Goal: Task Accomplishment & Management: Complete application form

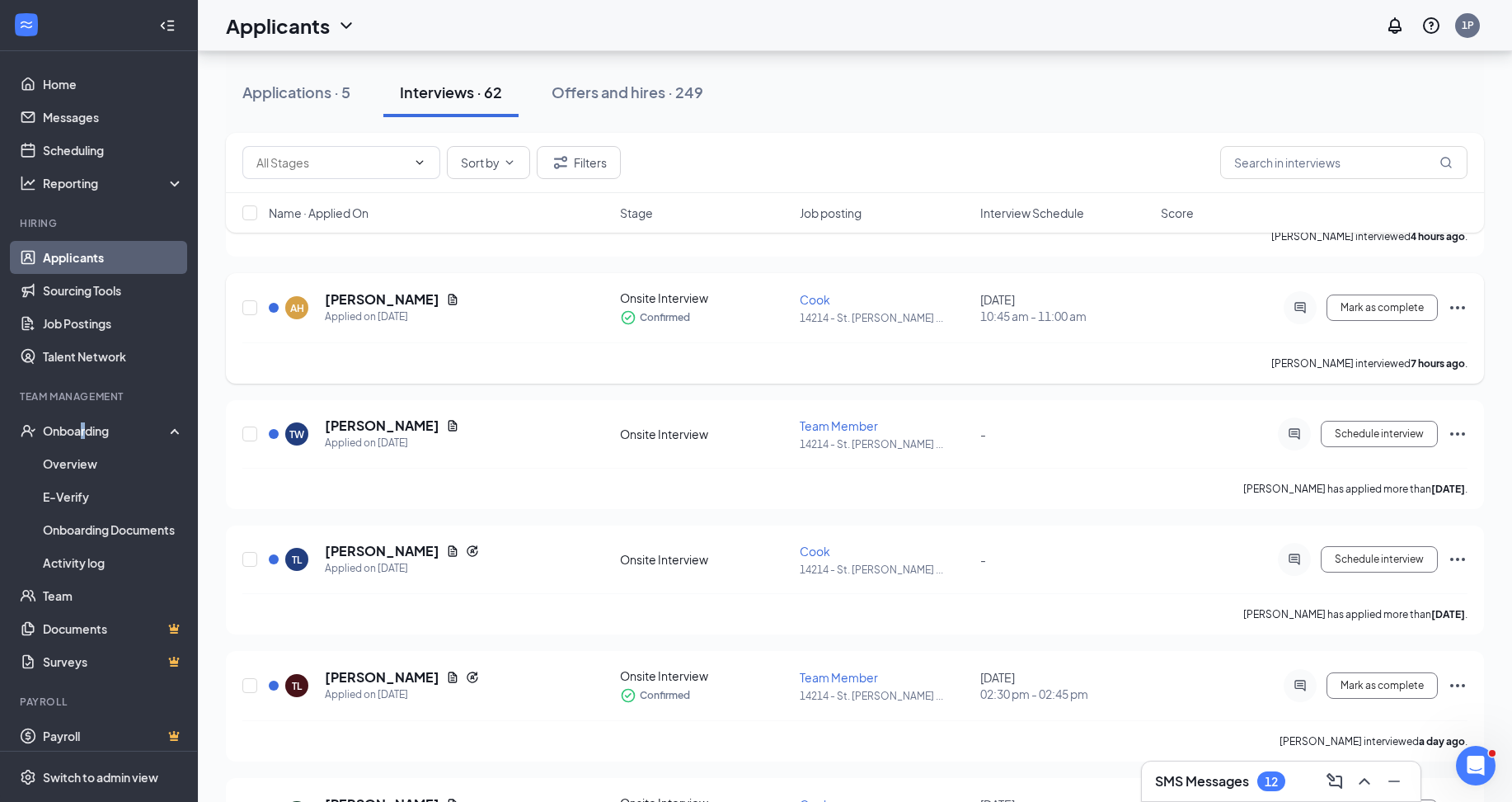
scroll to position [1072, 0]
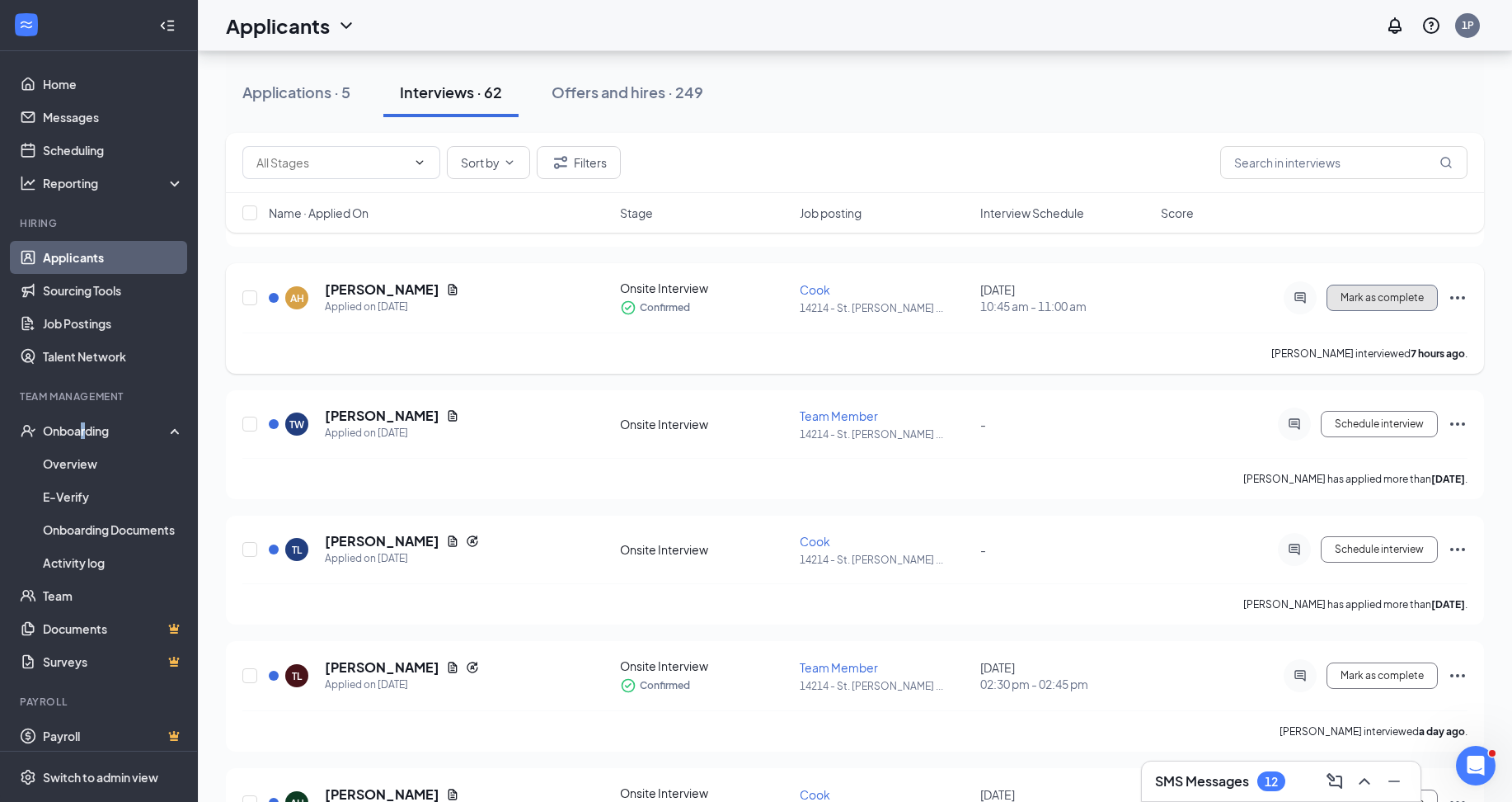
click at [1399, 301] on span "Mark as complete" at bounding box center [1381, 297] width 84 height 12
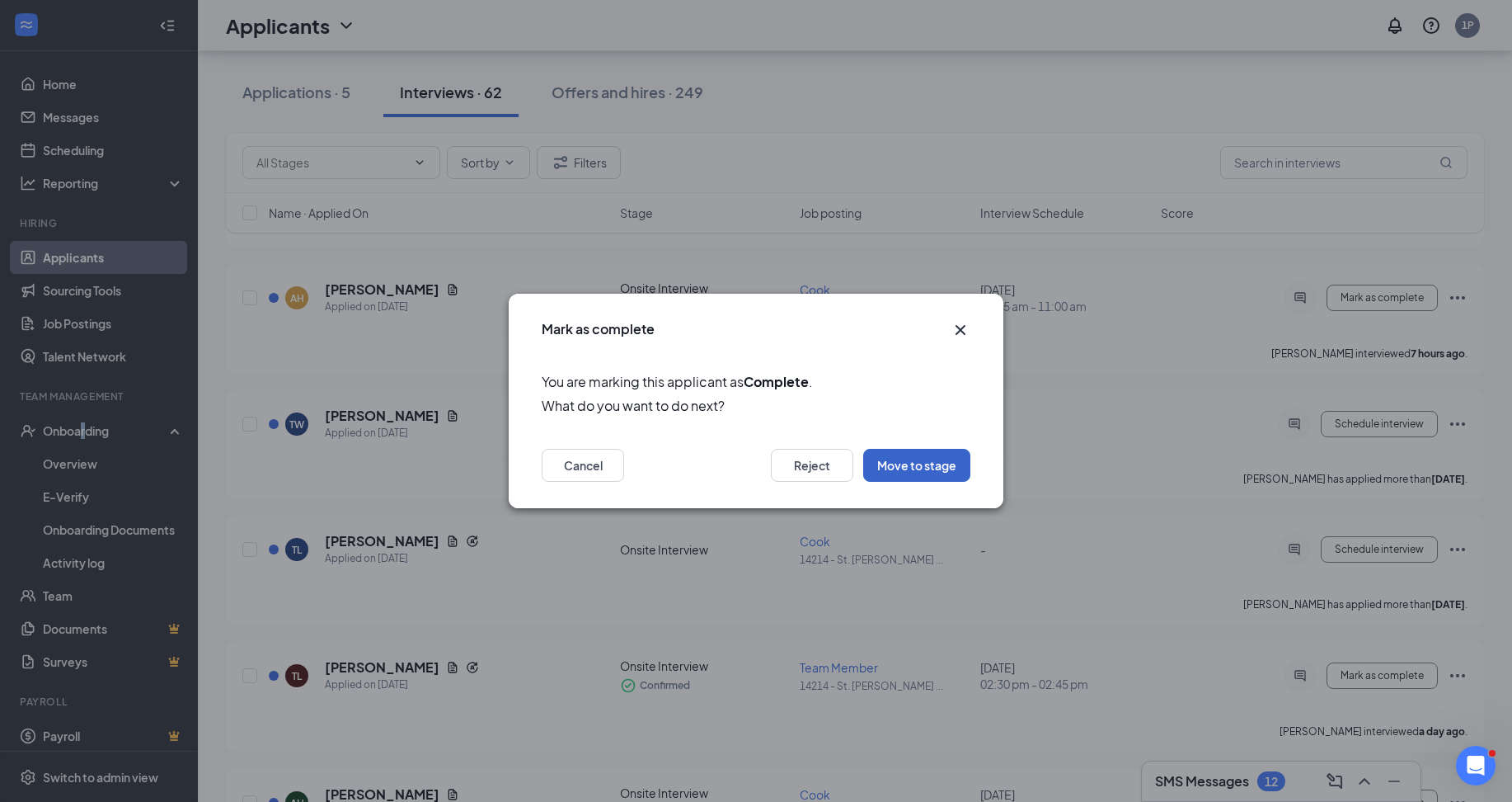
click at [923, 471] on button "Move to stage" at bounding box center [916, 465] width 107 height 33
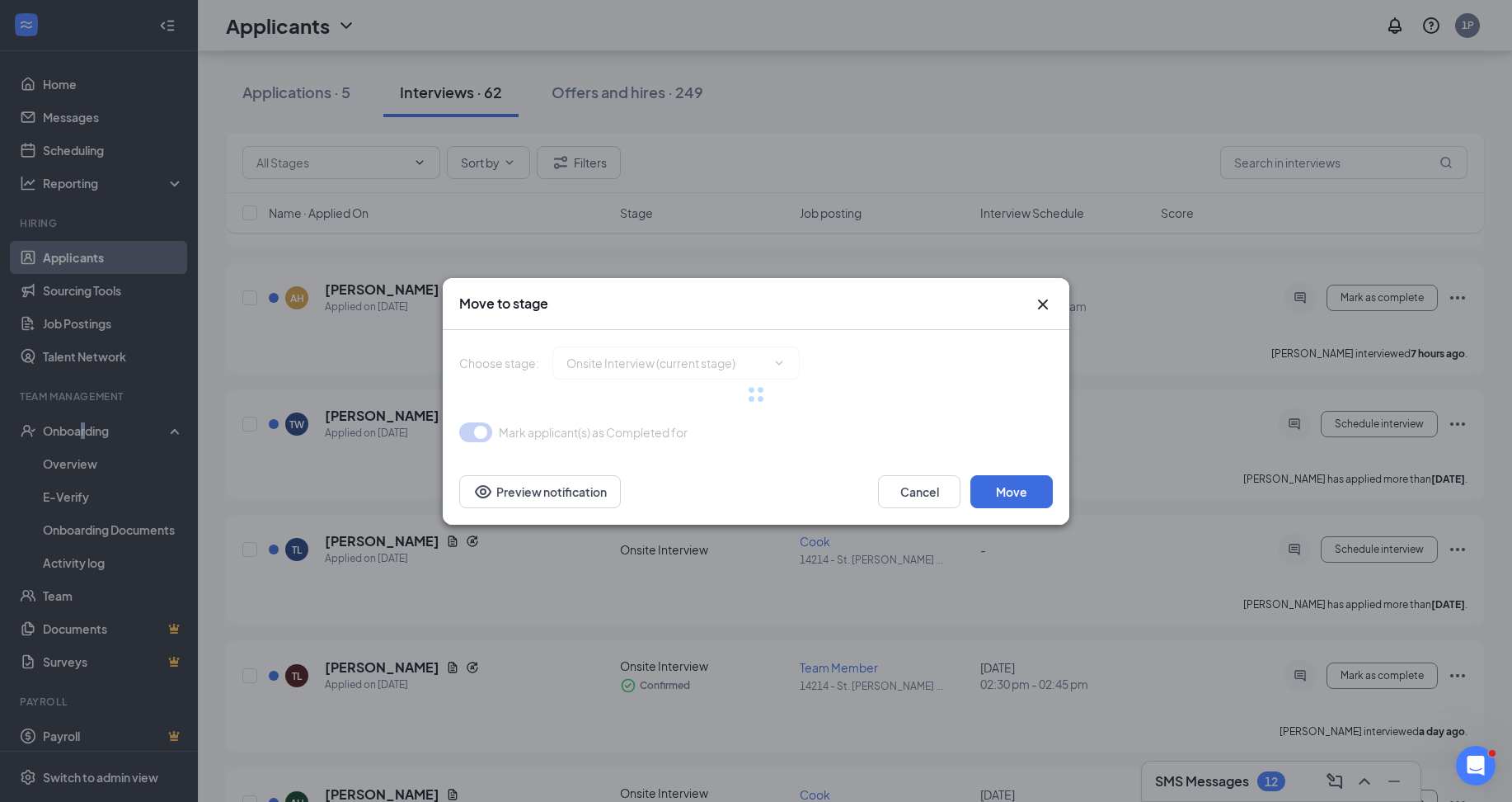
type input "Hiring Complete (final stage)"
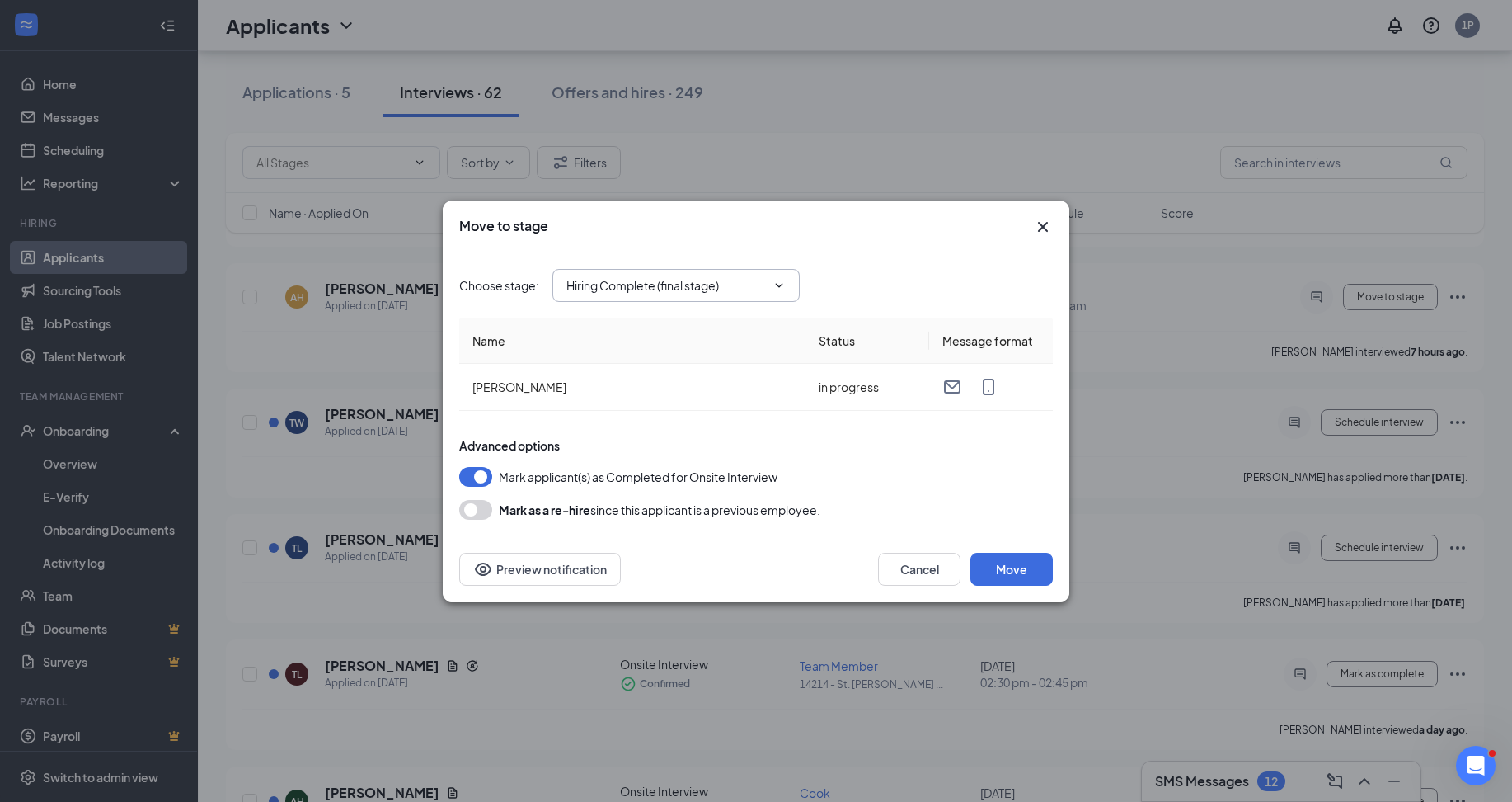
click at [749, 287] on input "Hiring Complete (final stage)" at bounding box center [666, 285] width 200 height 18
click at [1023, 554] on div "Cancel Move Preview notification" at bounding box center [756, 569] width 626 height 66
drag, startPoint x: 1023, startPoint y: 554, endPoint x: 1019, endPoint y: 563, distance: 9.8
click at [1019, 563] on button "Move" at bounding box center [1012, 569] width 83 height 33
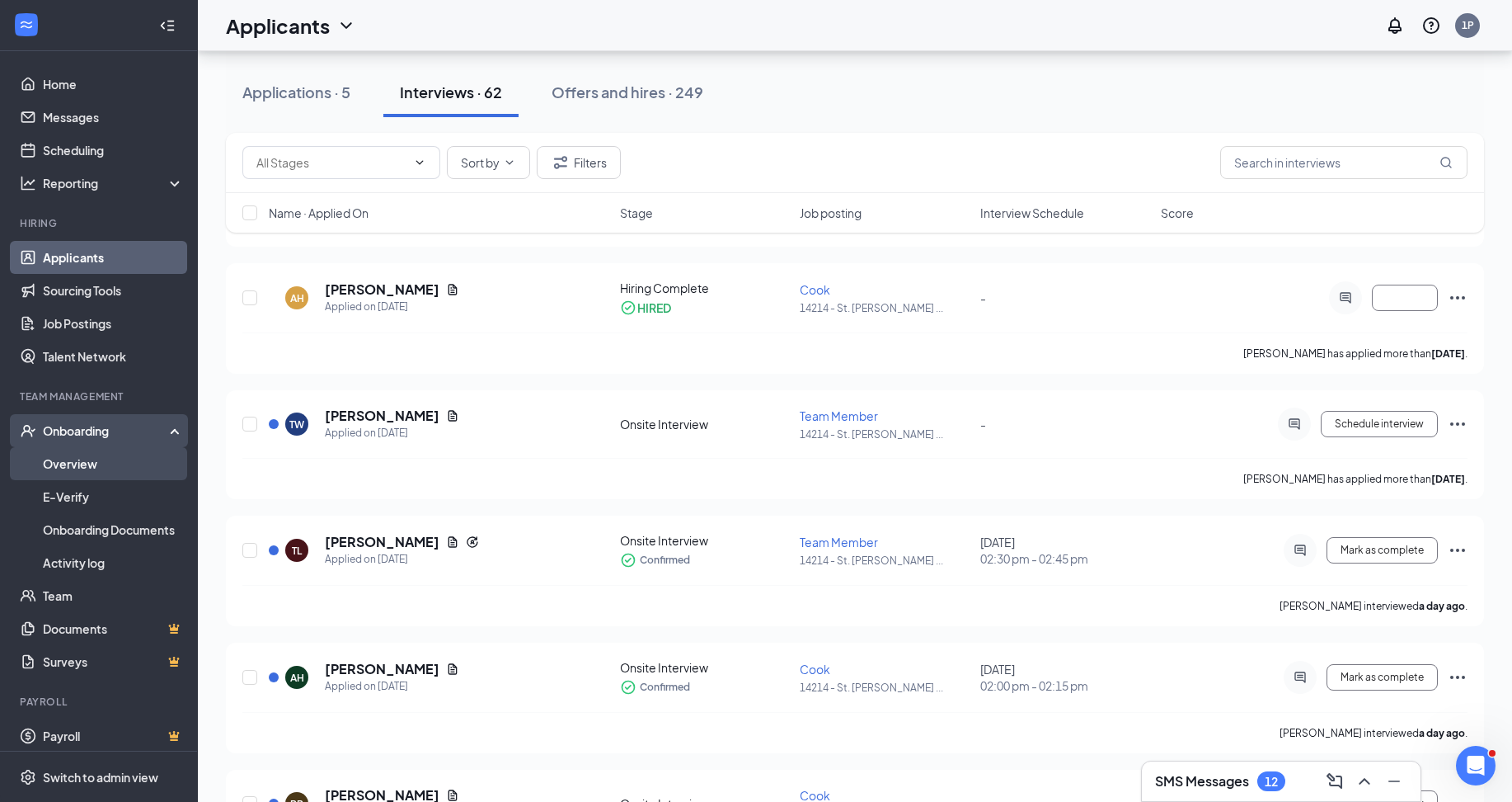
click at [99, 463] on link "Overview" at bounding box center [113, 463] width 141 height 33
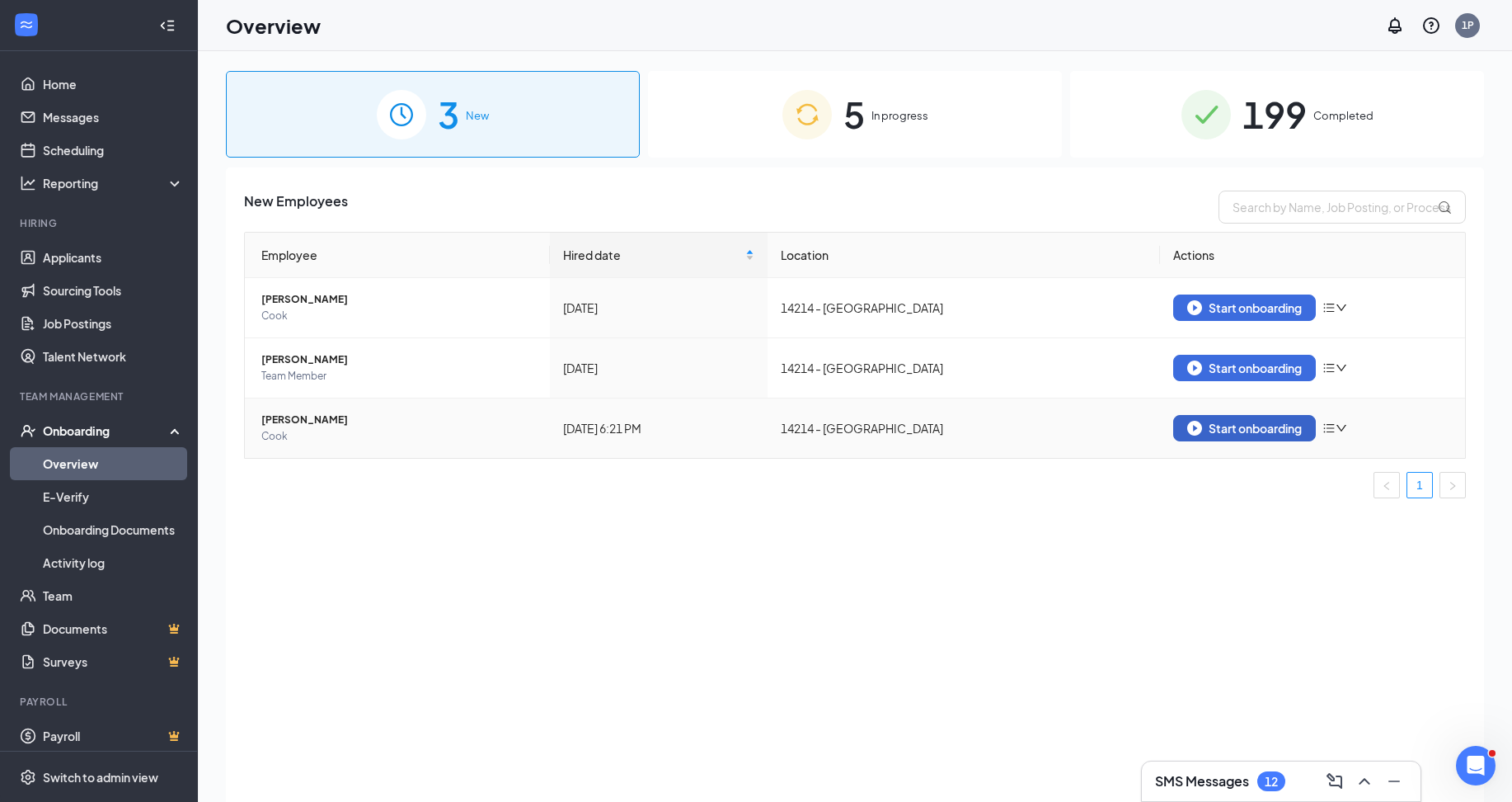
click at [1211, 433] on div "Start onboarding" at bounding box center [1244, 428] width 114 height 15
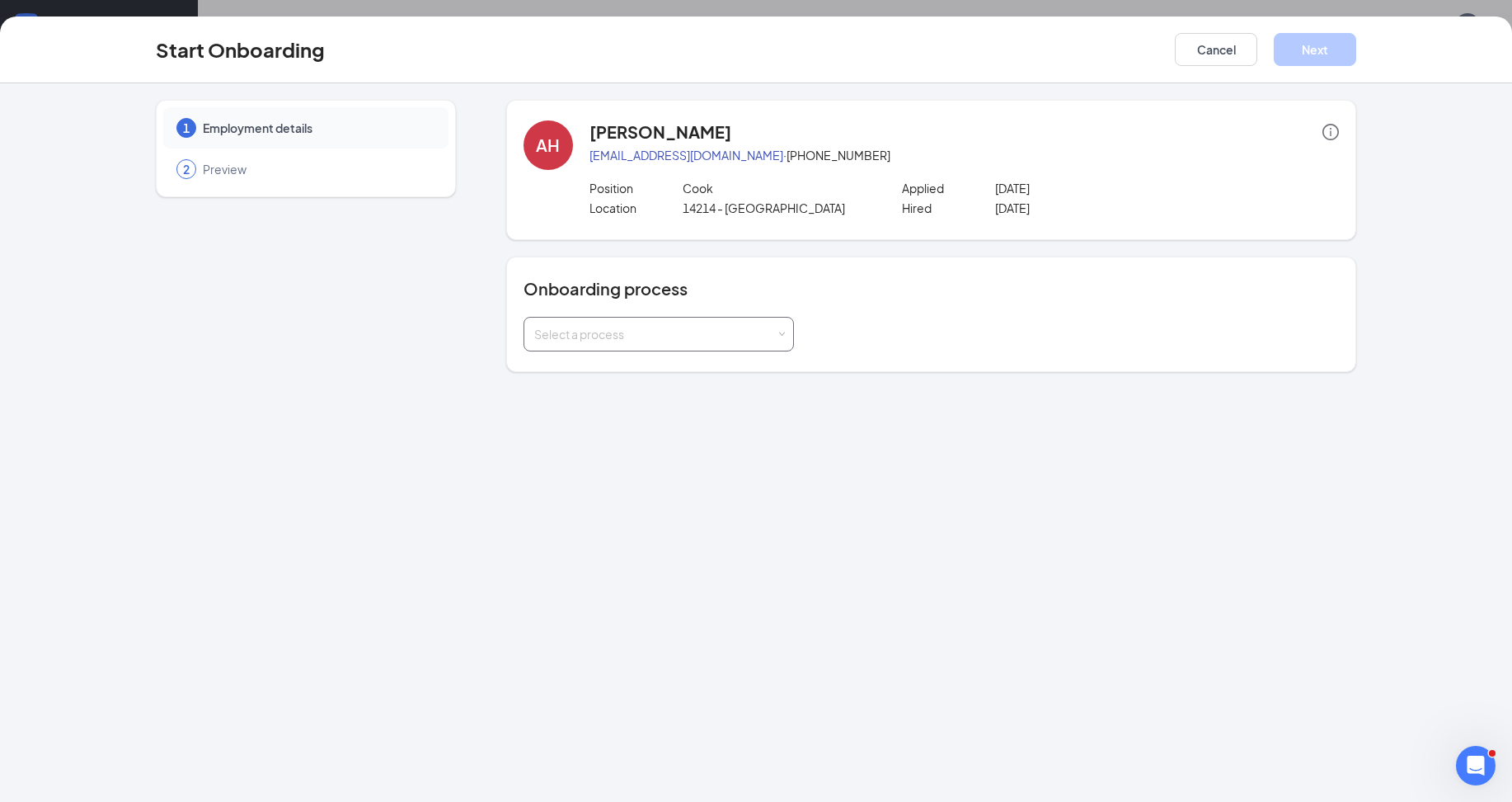
click at [766, 335] on div "Select a process" at bounding box center [655, 334] width 242 height 17
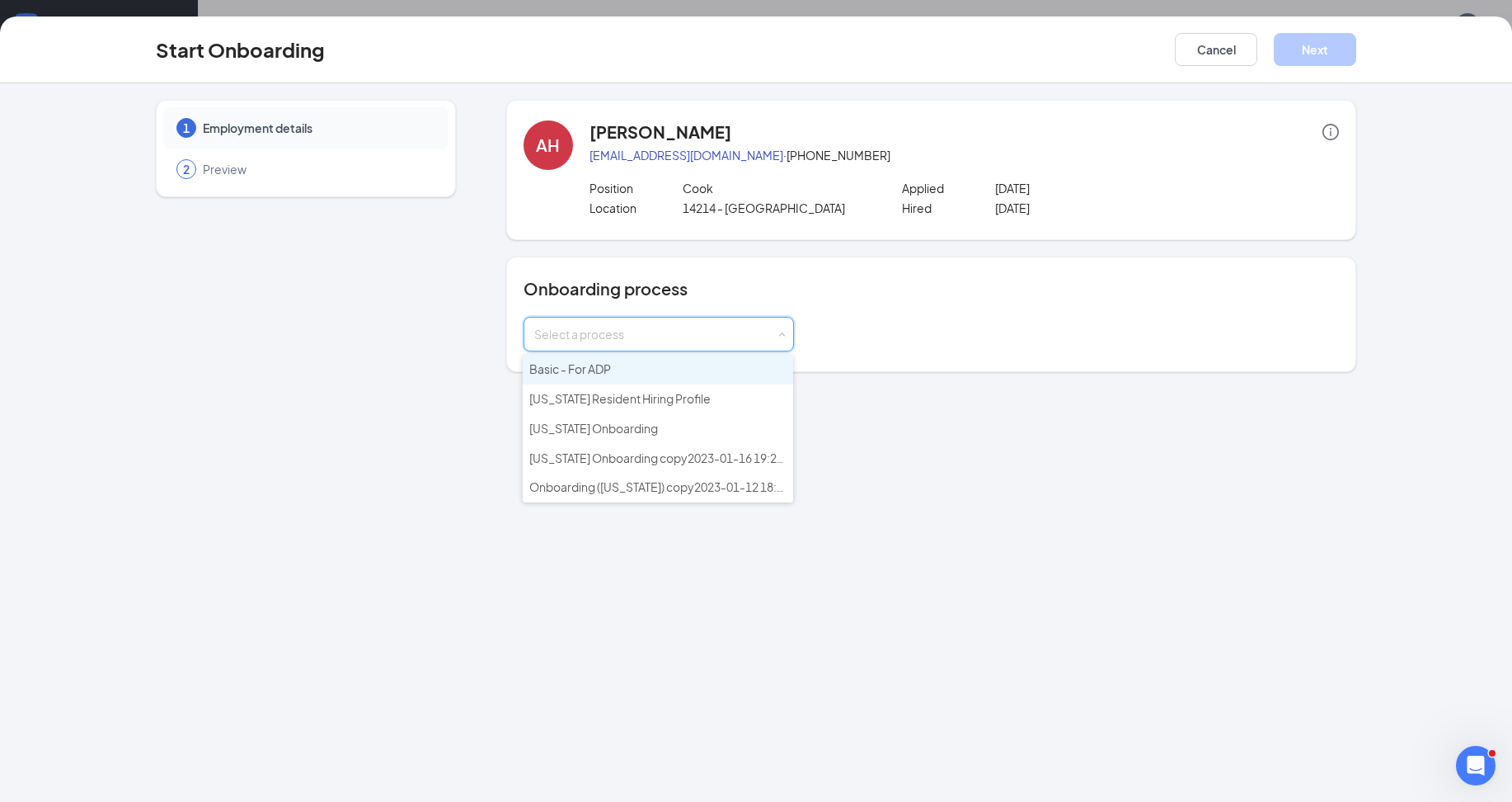
click at [622, 370] on li "Basic - For ADP" at bounding box center [657, 370] width 270 height 30
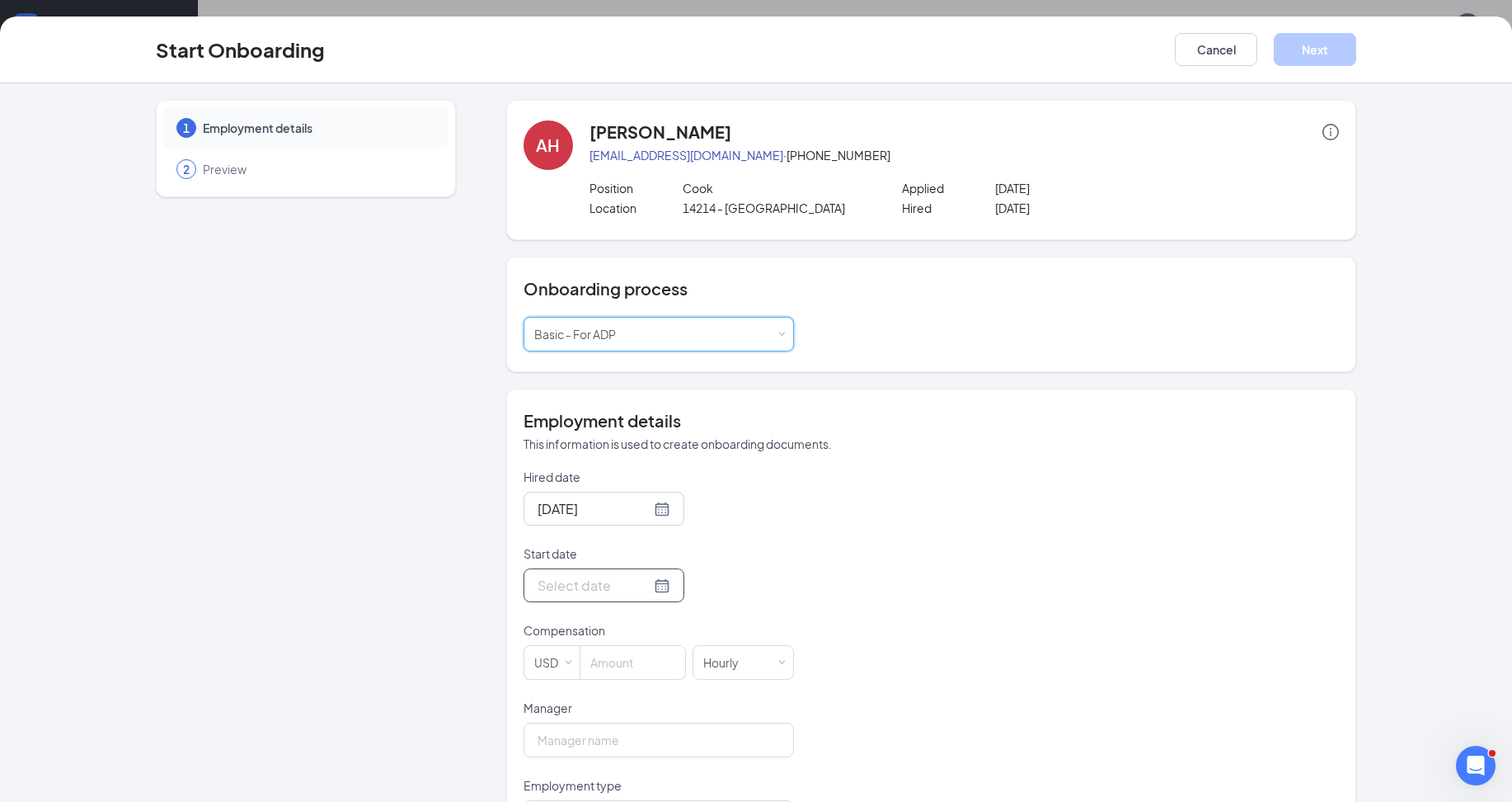
click at [579, 592] on input "Start date" at bounding box center [594, 585] width 113 height 21
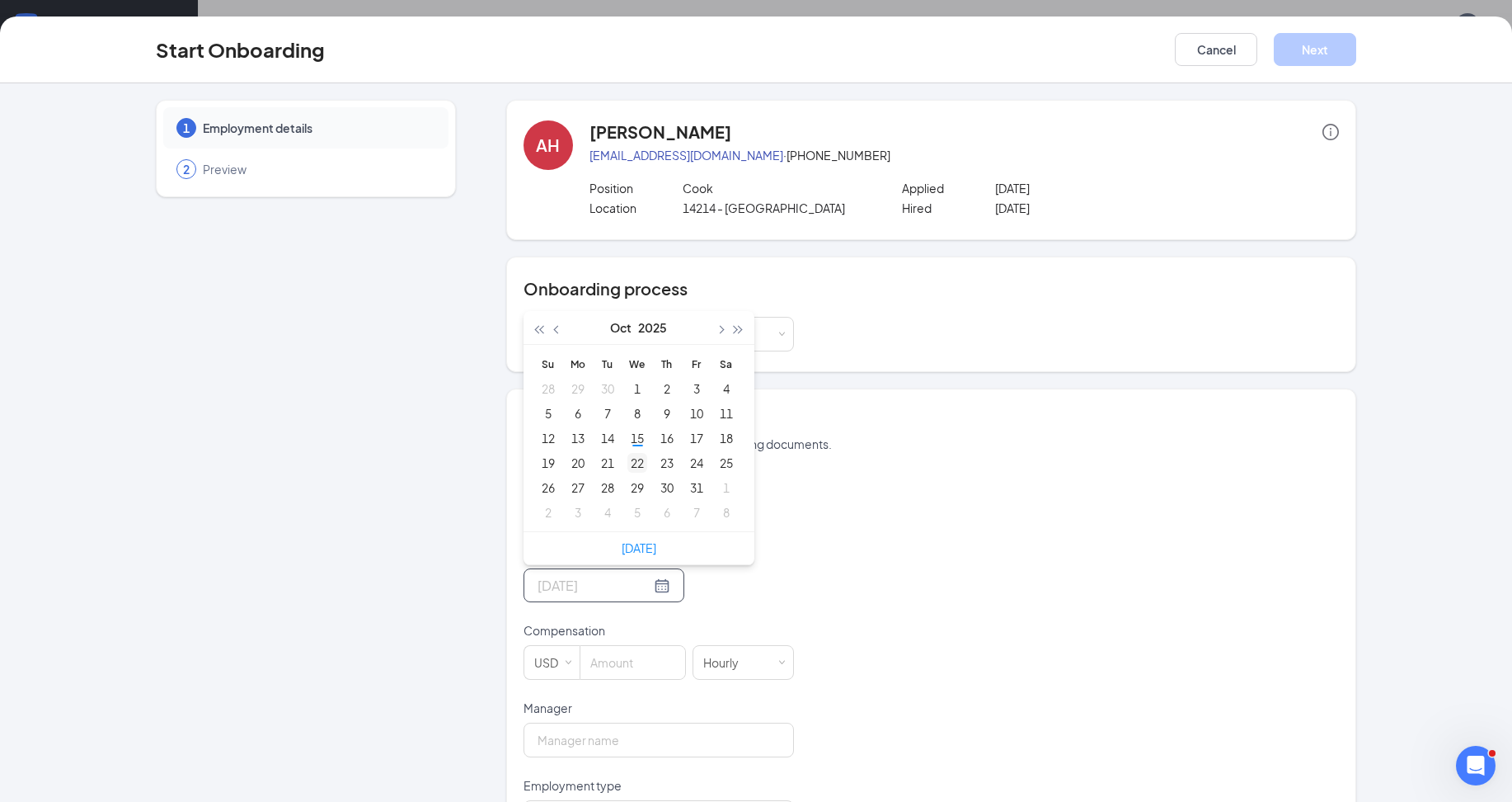
type input "[DATE]"
click at [634, 461] on div "22" at bounding box center [637, 462] width 20 height 20
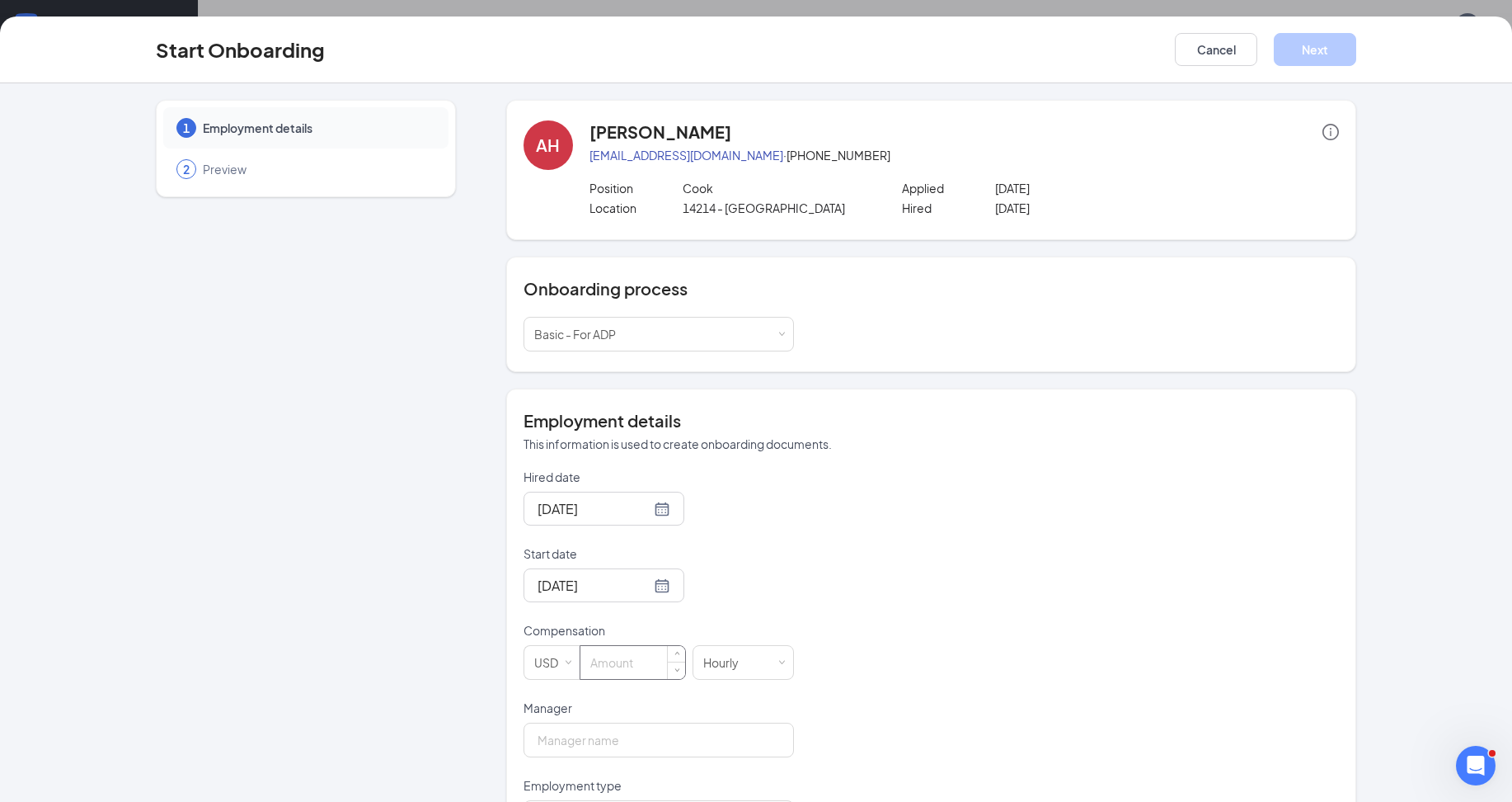
drag, startPoint x: 609, startPoint y: 670, endPoint x: 616, endPoint y: 657, distance: 14.8
click at [616, 657] on input at bounding box center [633, 662] width 104 height 33
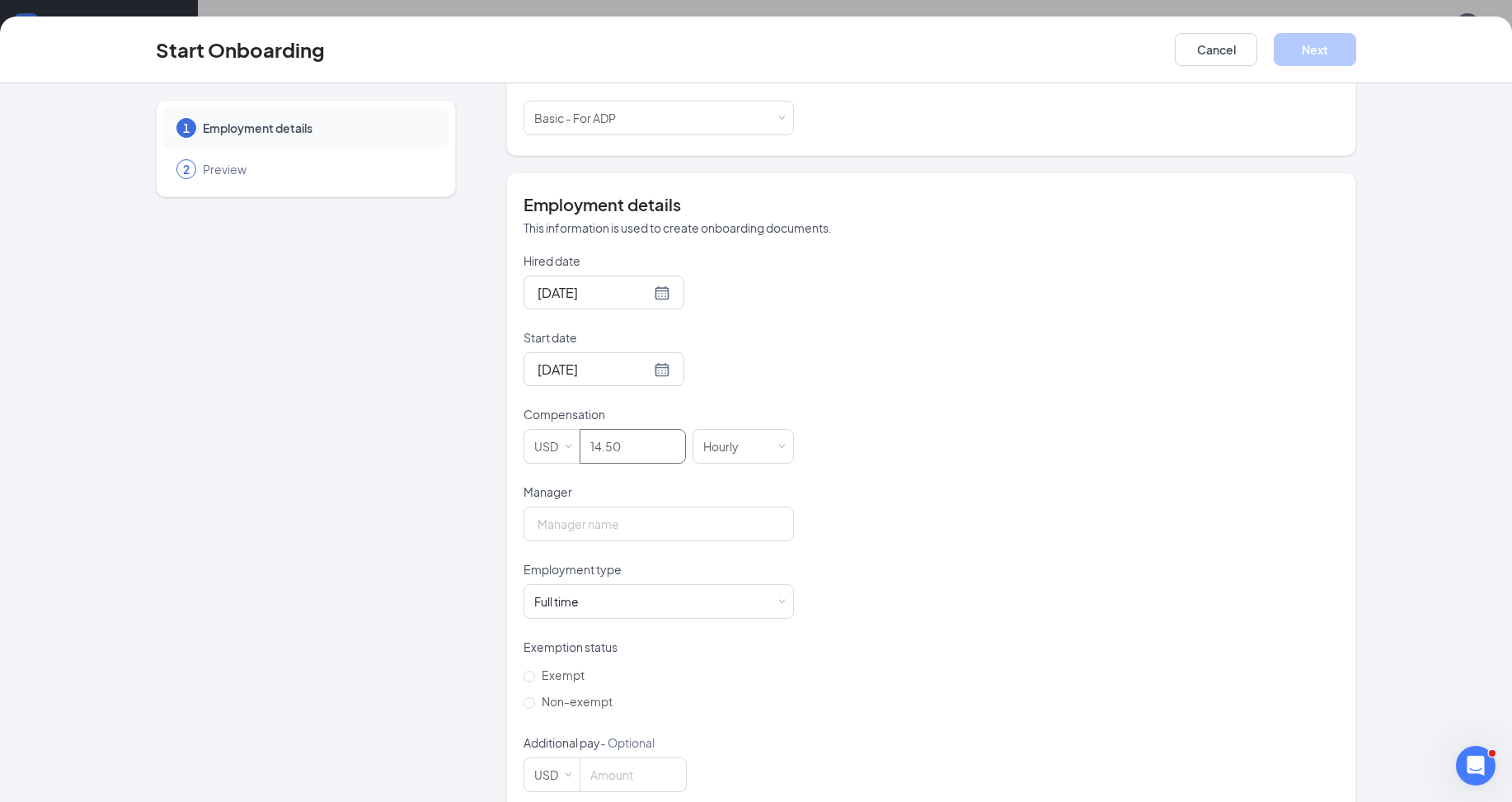
scroll to position [244, 0]
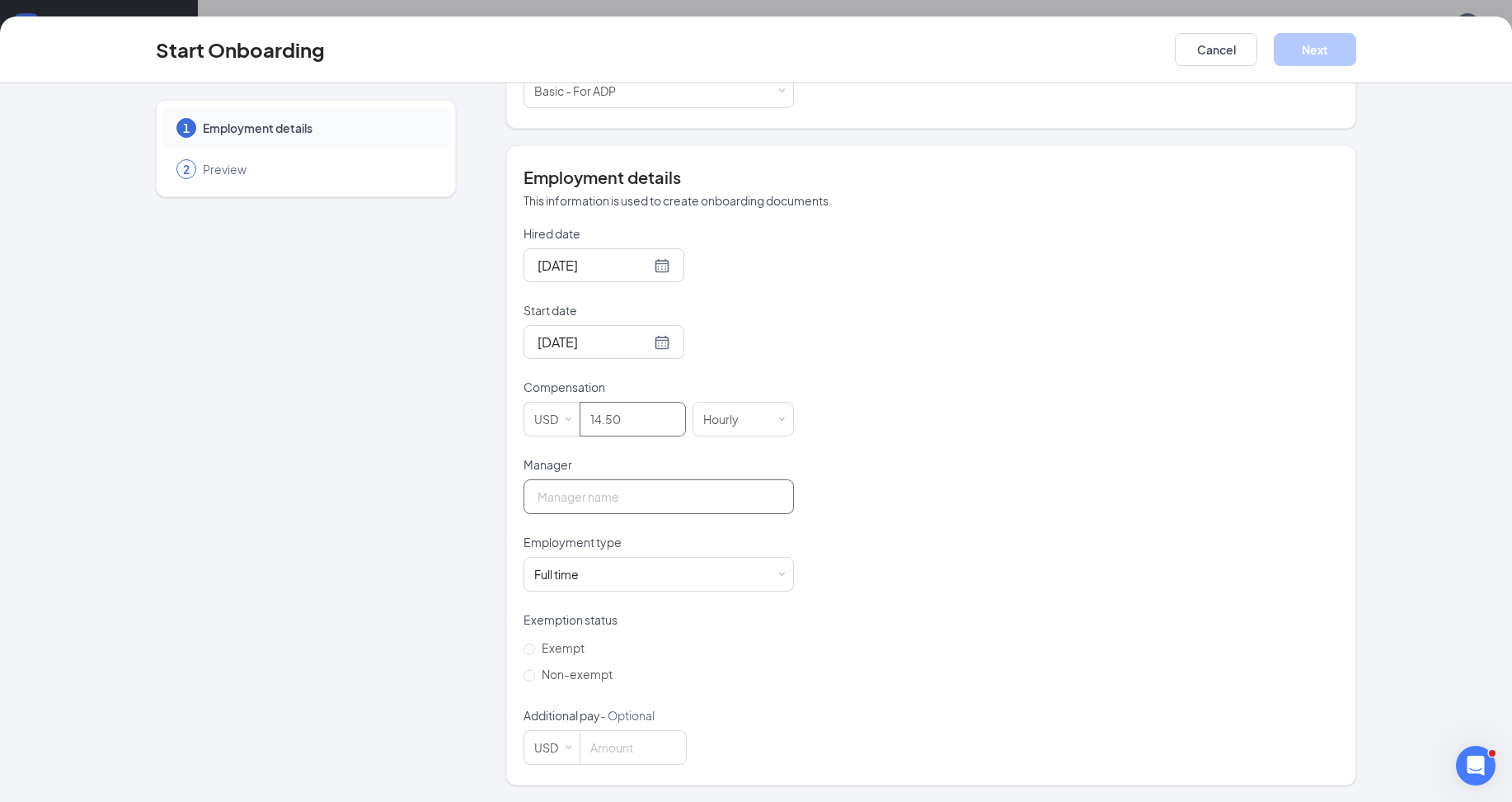
type input "14.5"
drag, startPoint x: 585, startPoint y: 503, endPoint x: 590, endPoint y: 490, distance: 13.9
click at [590, 490] on input "Manager" at bounding box center [658, 496] width 270 height 35
type input "[PERSON_NAME]"
click at [782, 658] on div "Exempt Non-exempt" at bounding box center [658, 660] width 270 height 53
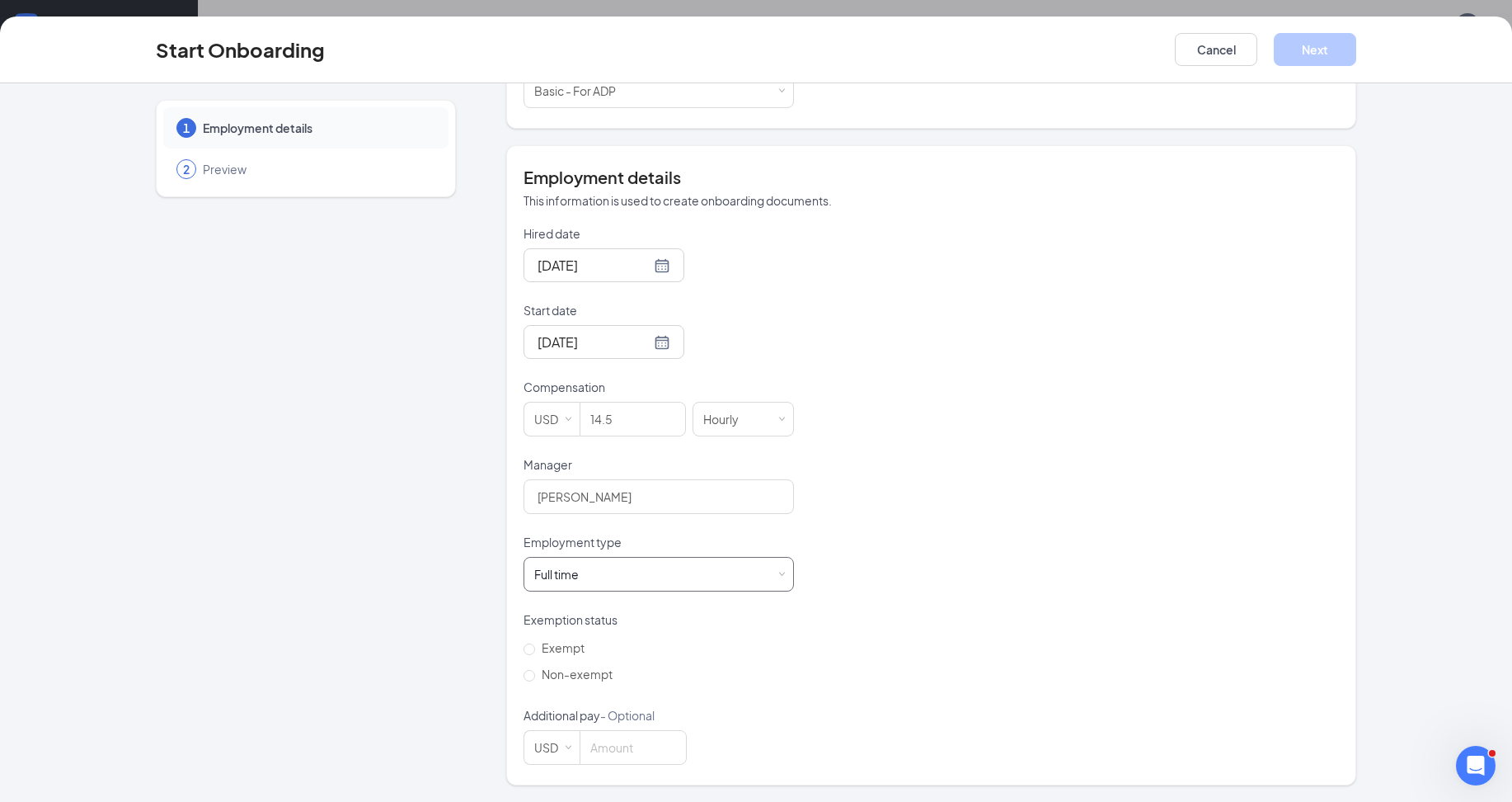
click at [657, 587] on div "Full time Works 30+ hours per week and is reasonably expected to work" at bounding box center [658, 574] width 249 height 33
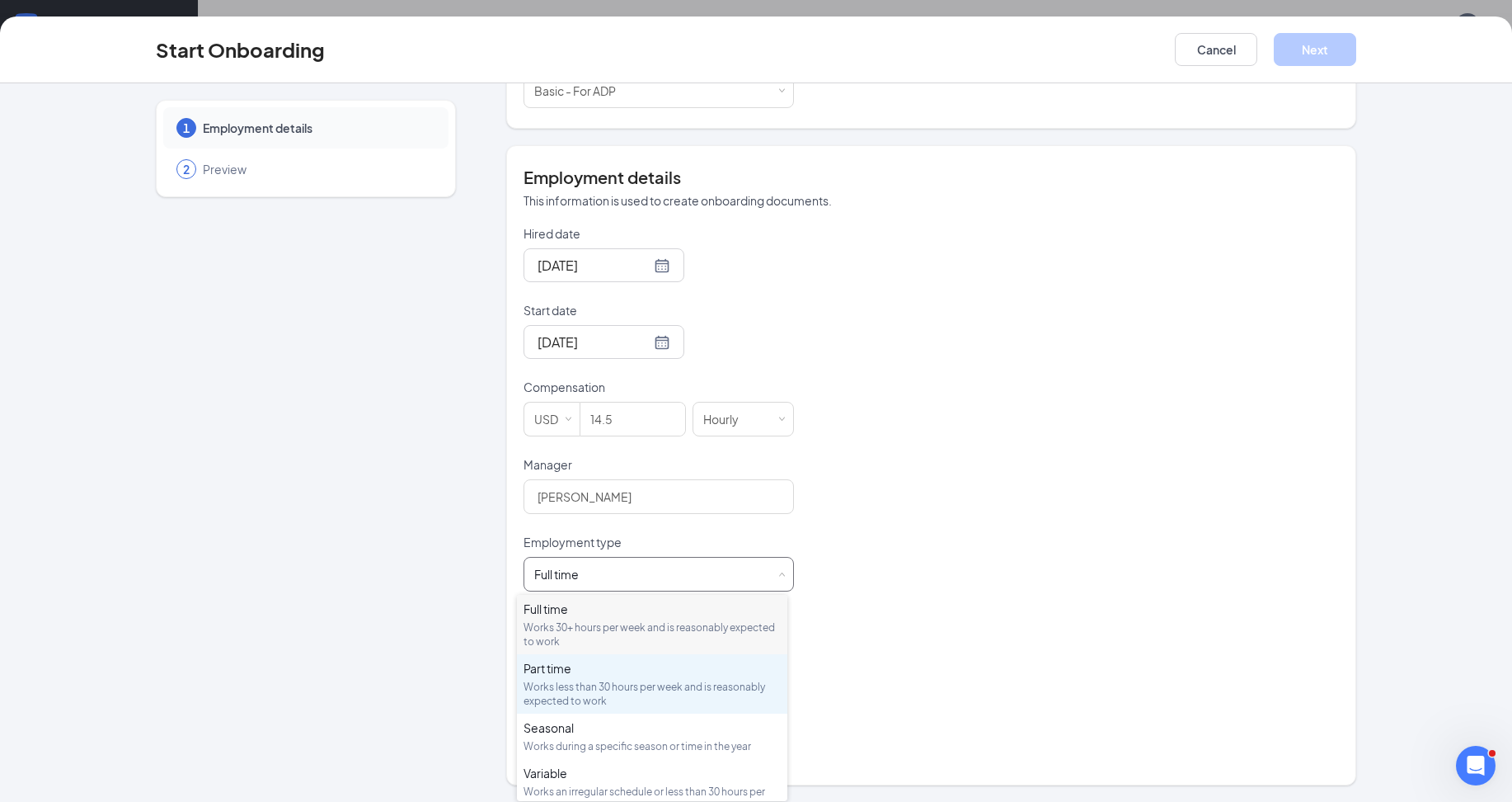
click at [612, 688] on div "Works less than 30 hours per week and is reasonably expected to work" at bounding box center [652, 693] width 258 height 28
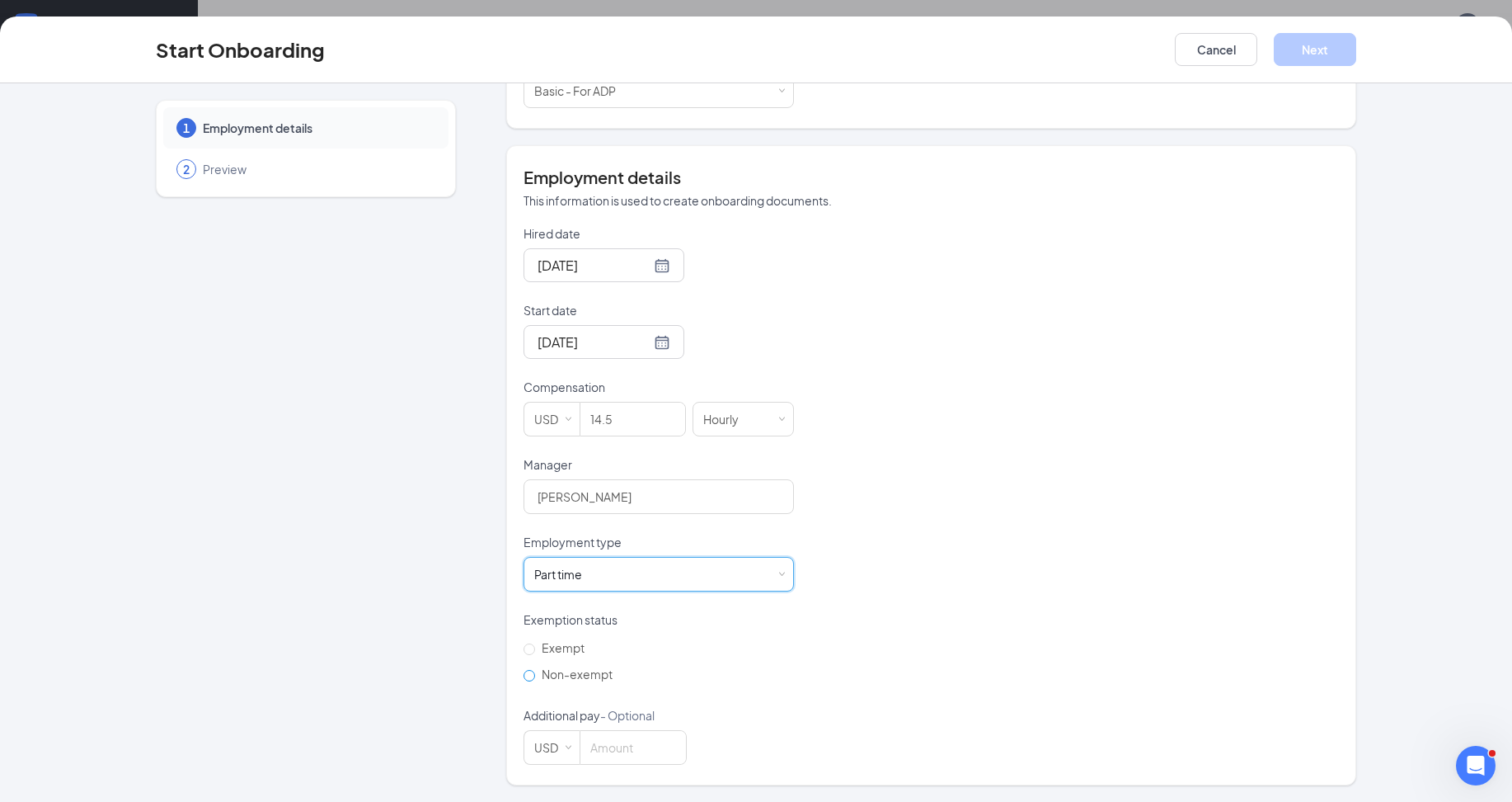
drag, startPoint x: 524, startPoint y: 679, endPoint x: 560, endPoint y: 671, distance: 36.9
click at [528, 676] on input "Non-exempt" at bounding box center [529, 675] width 12 height 12
radio input "true"
click at [1326, 54] on button "Next" at bounding box center [1315, 50] width 83 height 33
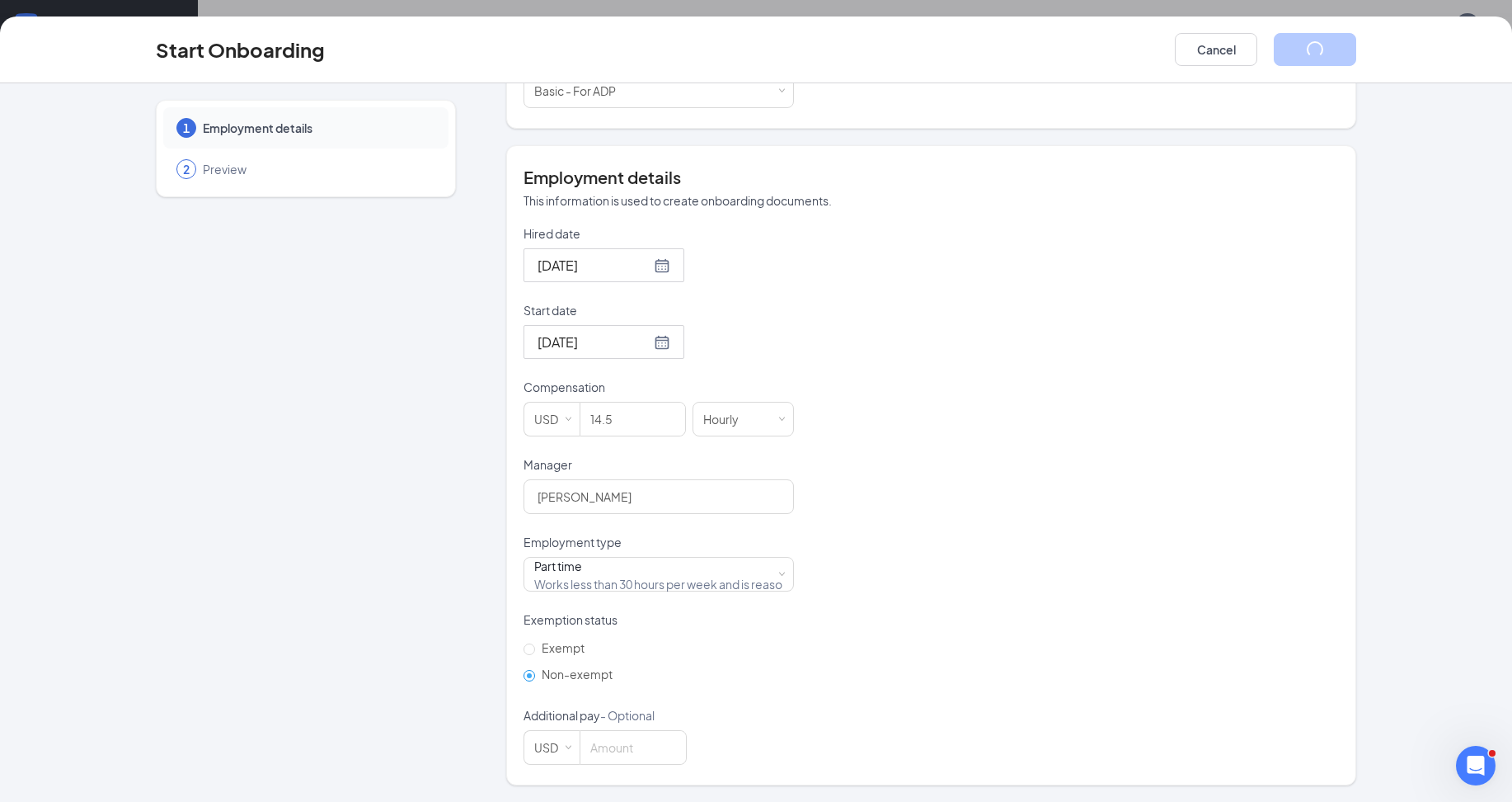
scroll to position [0, 0]
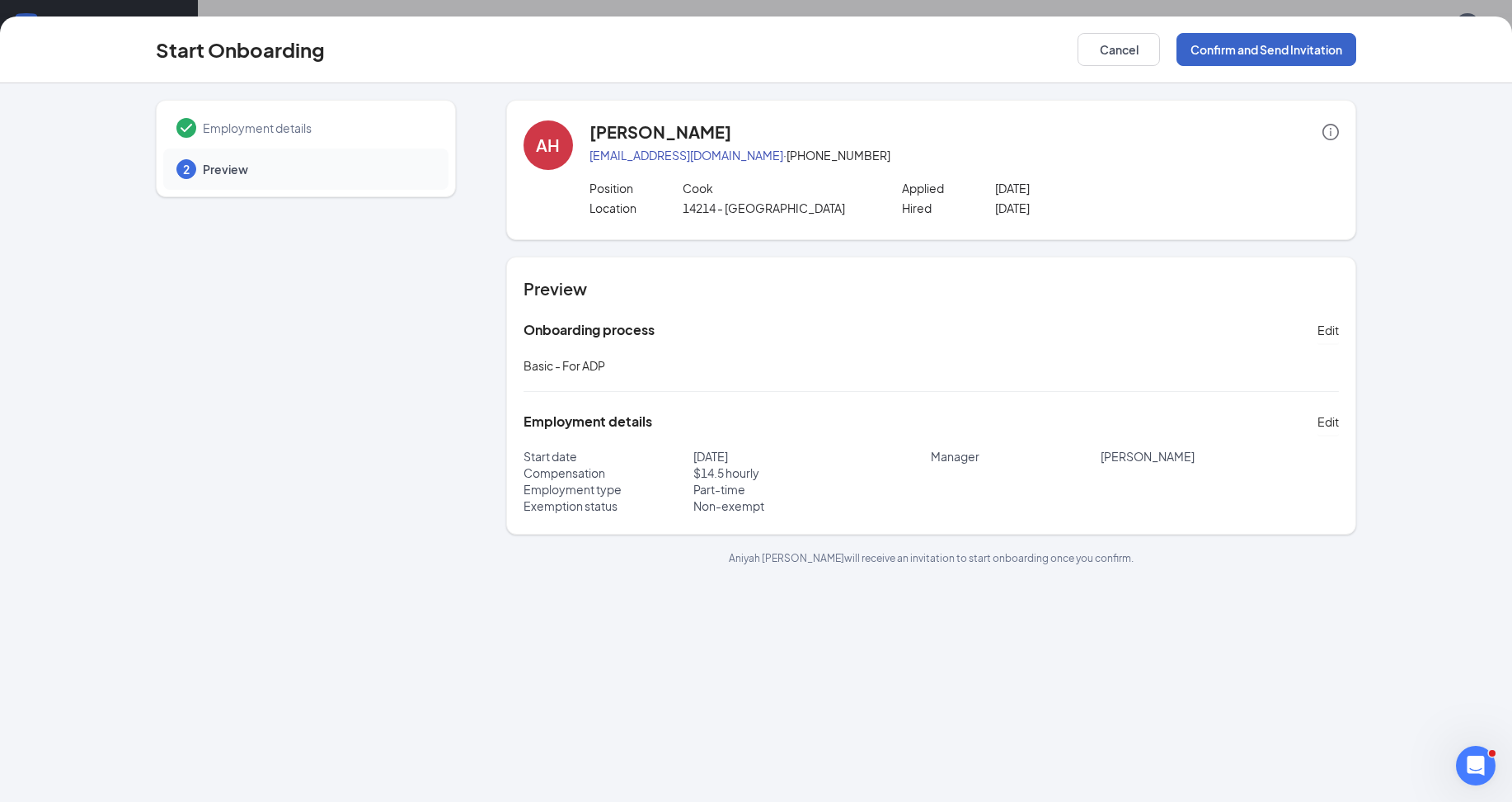
click at [1250, 55] on button "Confirm and Send Invitation" at bounding box center [1265, 50] width 180 height 33
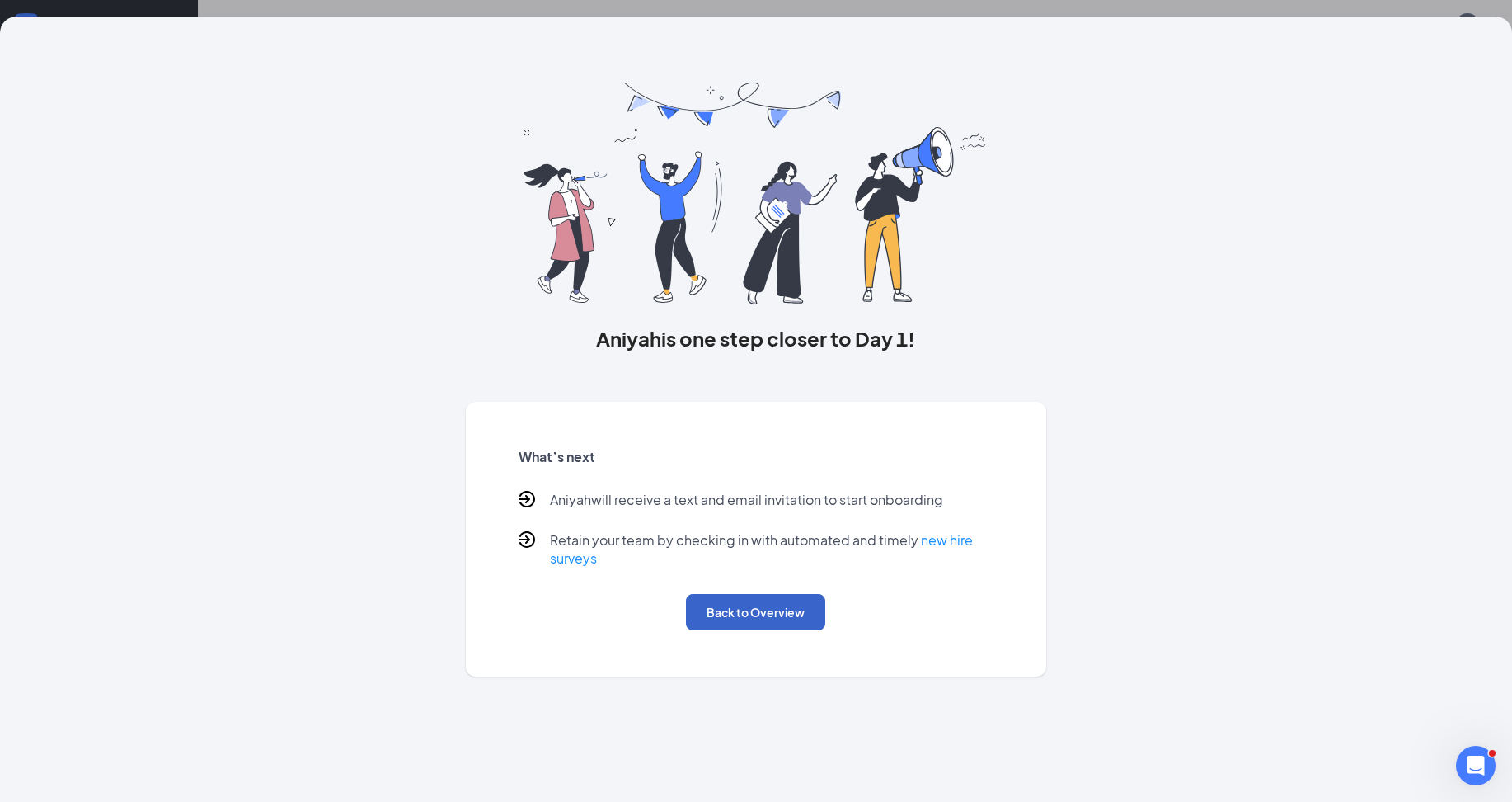
drag, startPoint x: 803, startPoint y: 615, endPoint x: 813, endPoint y: 606, distance: 13.5
click at [804, 613] on button "Back to Overview" at bounding box center [755, 612] width 139 height 36
